Goal: Transaction & Acquisition: Obtain resource

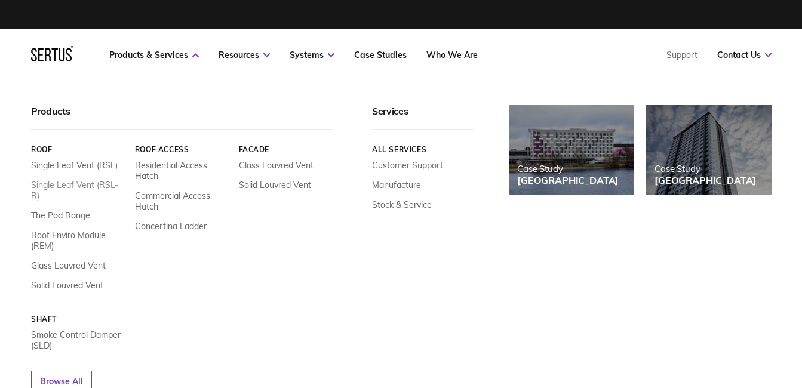
click at [88, 188] on link "Single Leaf Vent (RSL-R)" at bounding box center [78, 191] width 95 height 22
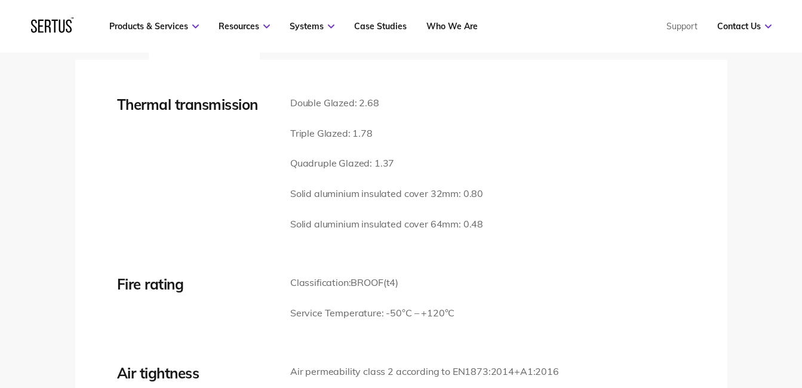
scroll to position [1664, 0]
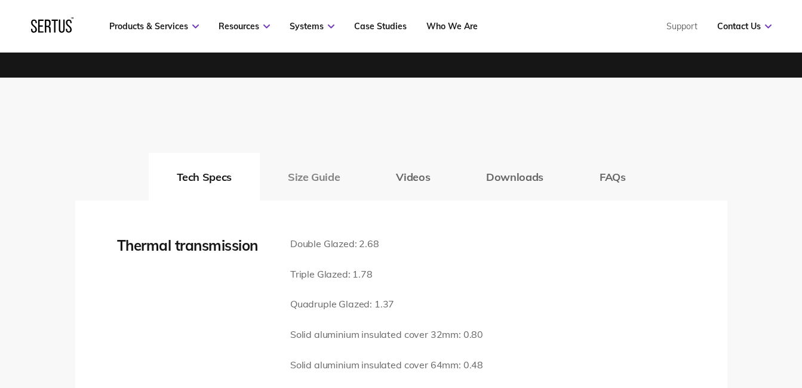
click at [306, 174] on button "Size Guide" at bounding box center [314, 177] width 108 height 48
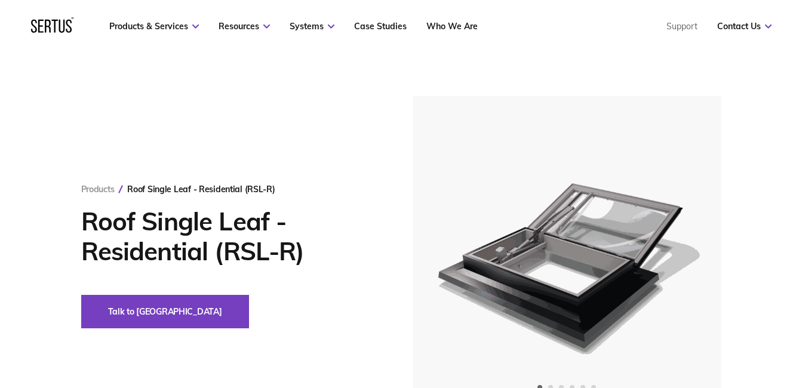
scroll to position [0, 0]
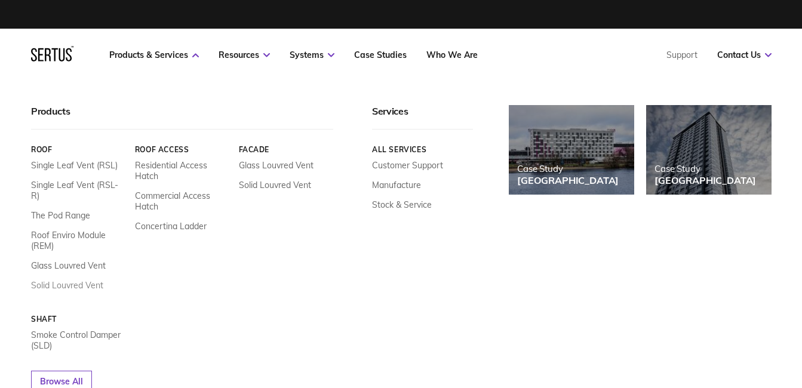
click at [68, 280] on link "Solid Louvred Vent" at bounding box center [67, 285] width 72 height 11
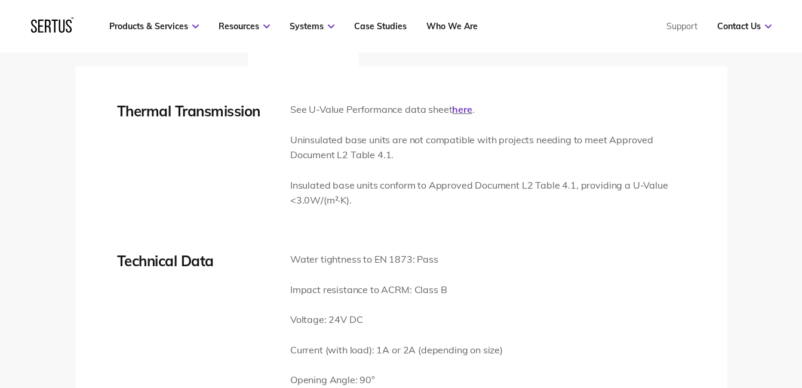
scroll to position [1588, 0]
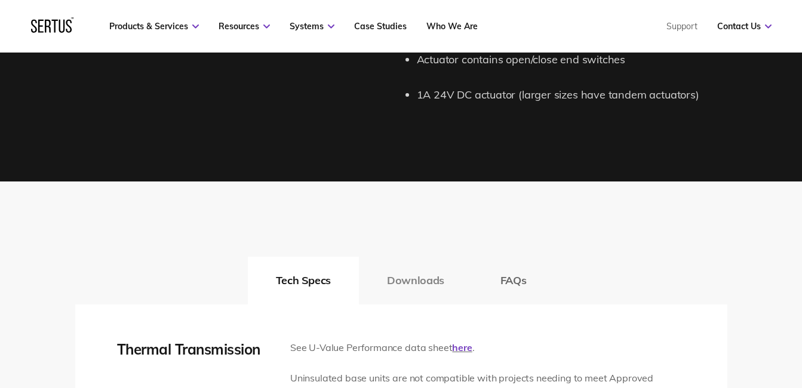
click at [419, 284] on button "Downloads" at bounding box center [416, 281] width 114 height 48
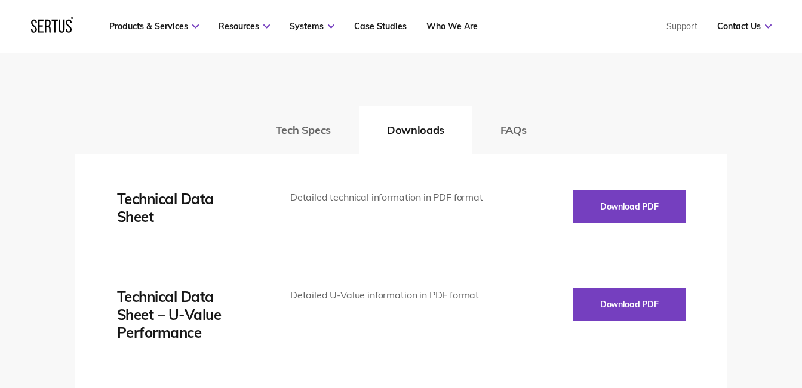
scroll to position [1693, 0]
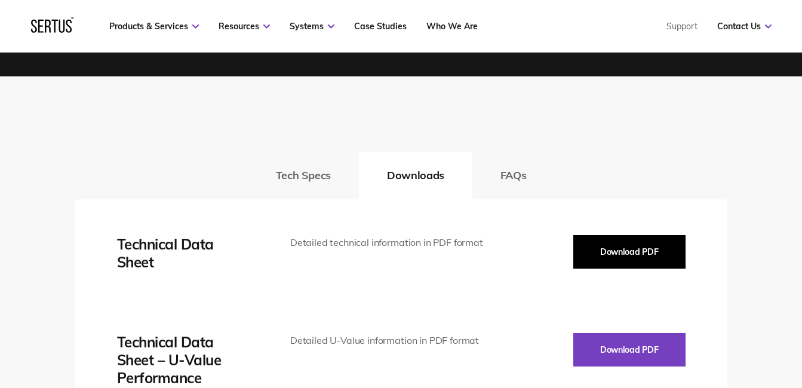
click at [637, 249] on button "Download PDF" at bounding box center [630, 251] width 112 height 33
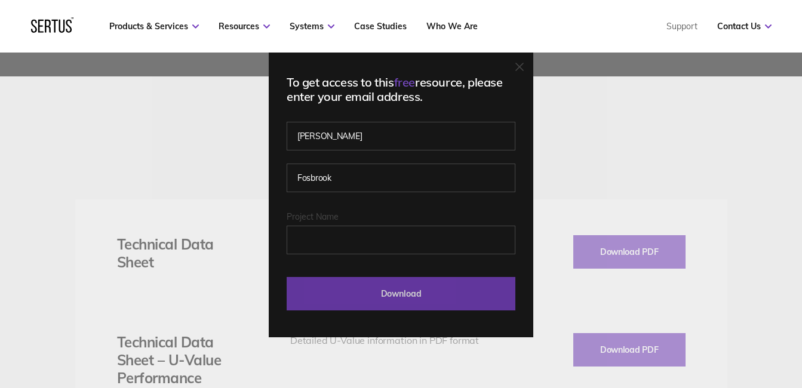
click at [431, 300] on input "Download" at bounding box center [401, 293] width 229 height 33
